Goal: Task Accomplishment & Management: Manage account settings

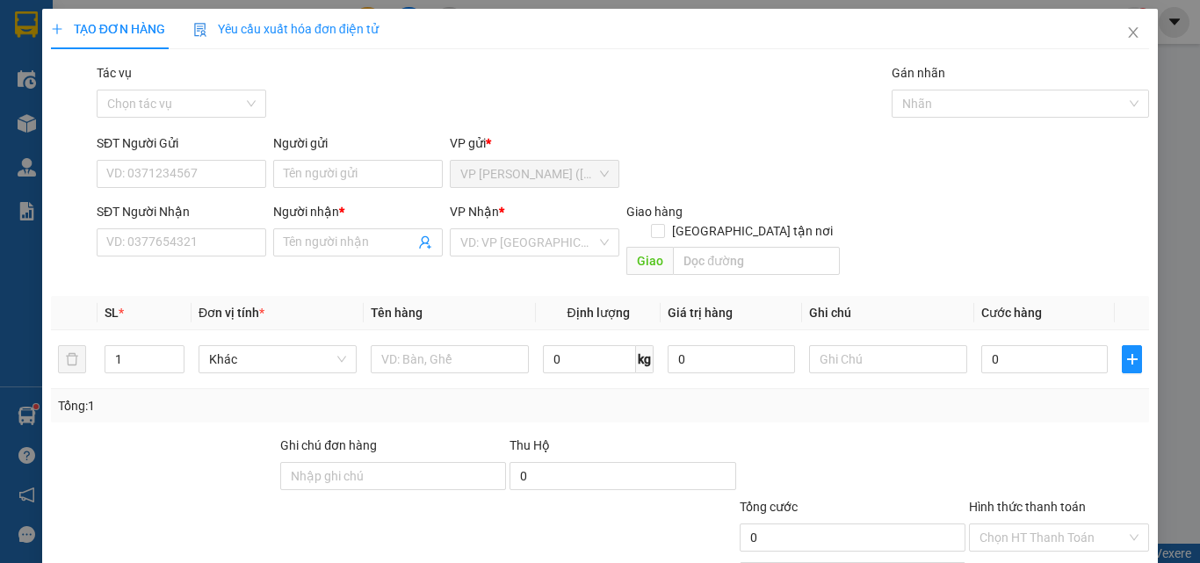
click at [722, 436] on div "Thu Hộ" at bounding box center [622, 445] width 226 height 19
click at [1126, 35] on icon "close" at bounding box center [1133, 32] width 14 height 14
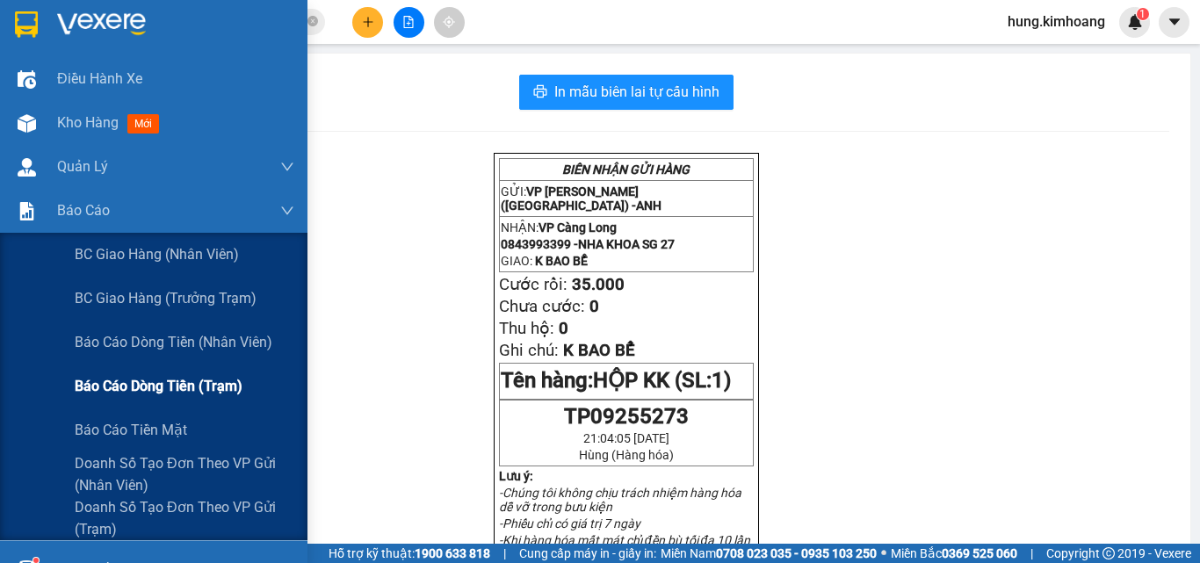
drag, startPoint x: 233, startPoint y: 386, endPoint x: 193, endPoint y: 386, distance: 39.5
click at [231, 386] on span "Báo cáo dòng tiền (trạm)" at bounding box center [159, 386] width 168 height 22
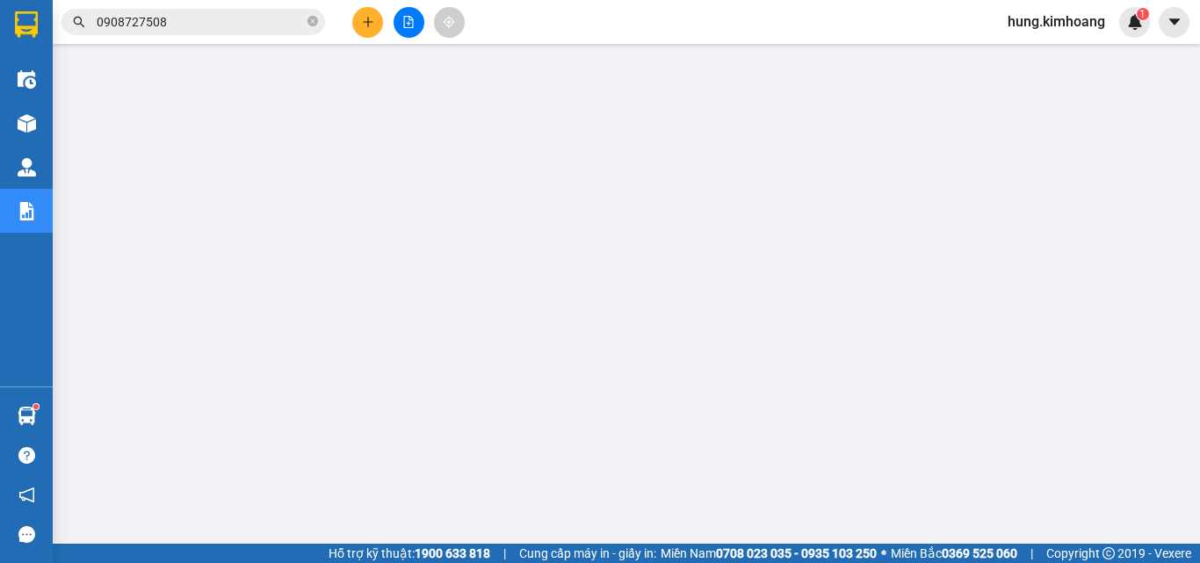
drag, startPoint x: 381, startPoint y: 30, endPoint x: 1014, endPoint y: 14, distance: 632.7
click at [1019, 14] on span "hung.kimhoang" at bounding box center [1057, 22] width 126 height 22
click at [1066, 56] on span "Đăng xuất" at bounding box center [1064, 54] width 90 height 19
